Goal: Task Accomplishment & Management: Complete application form

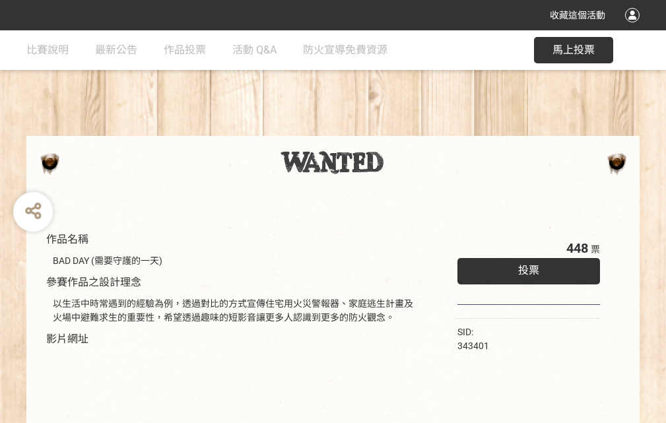
click at [635, 28] on div "收藏這個活動" at bounding box center [333, 15] width 666 height 30
click at [413, 130] on div "作品名稱 BAD DAY (需要守護的一天) 參賽作品之設計理念 以生活中時常遇到的經驗為例，透過對比的方式宣傳住宅用火災警報器、家庭逃生計畫及火場中避難求生…" at bounding box center [333, 307] width 666 height 555
click at [526, 267] on span "投票" at bounding box center [528, 270] width 21 height 13
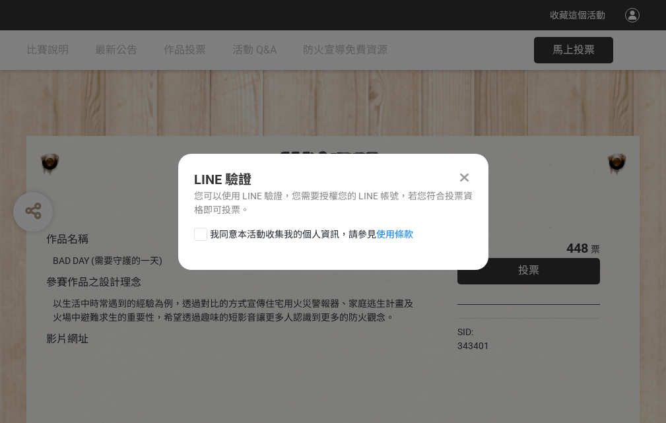
click at [199, 232] on div at bounding box center [200, 234] width 13 height 13
checkbox input "true"
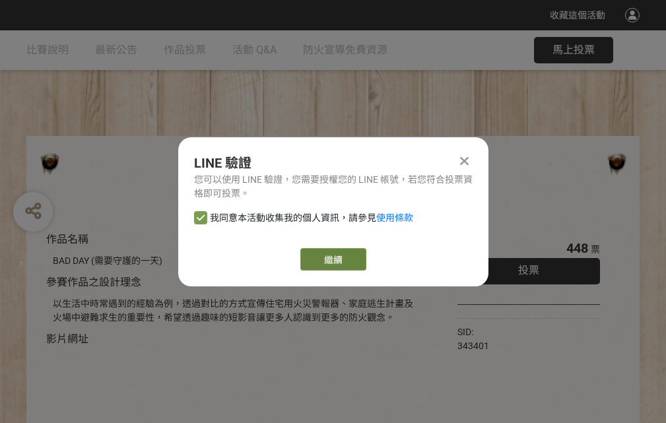
click at [332, 260] on link "繼續" at bounding box center [333, 259] width 66 height 22
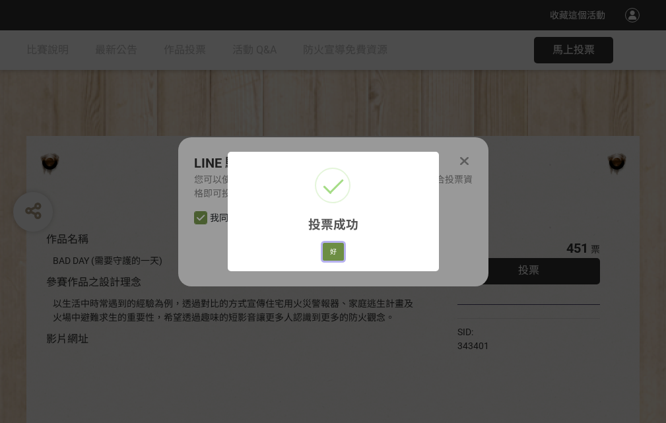
click at [330, 250] on button "好" at bounding box center [333, 252] width 21 height 18
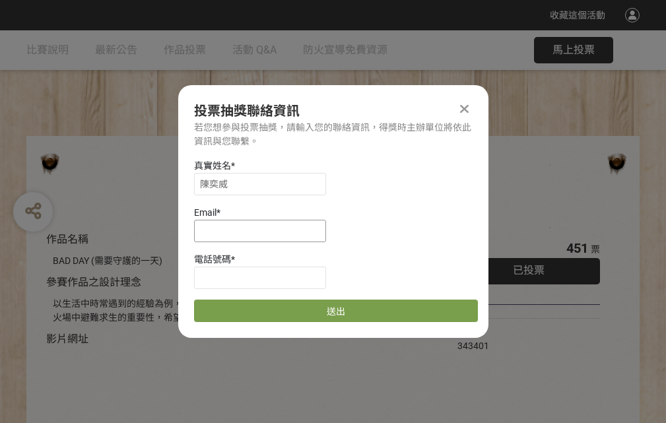
click at [264, 230] on input at bounding box center [260, 231] width 132 height 22
type input "[EMAIL_ADDRESS][DOMAIN_NAME]"
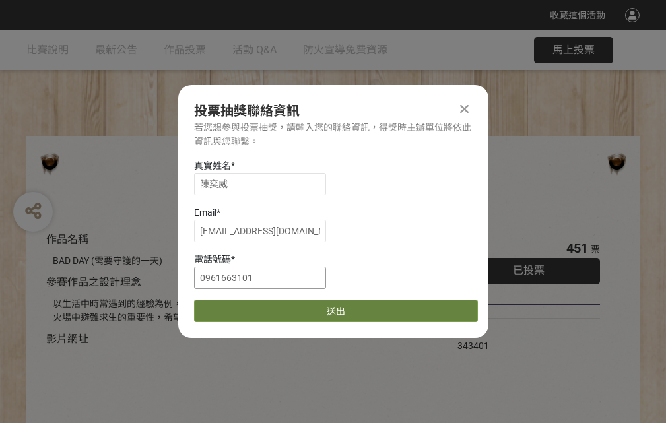
type input "0961663101"
click at [232, 306] on button "送出" at bounding box center [336, 311] width 284 height 22
